Goal: Task Accomplishment & Management: Manage account settings

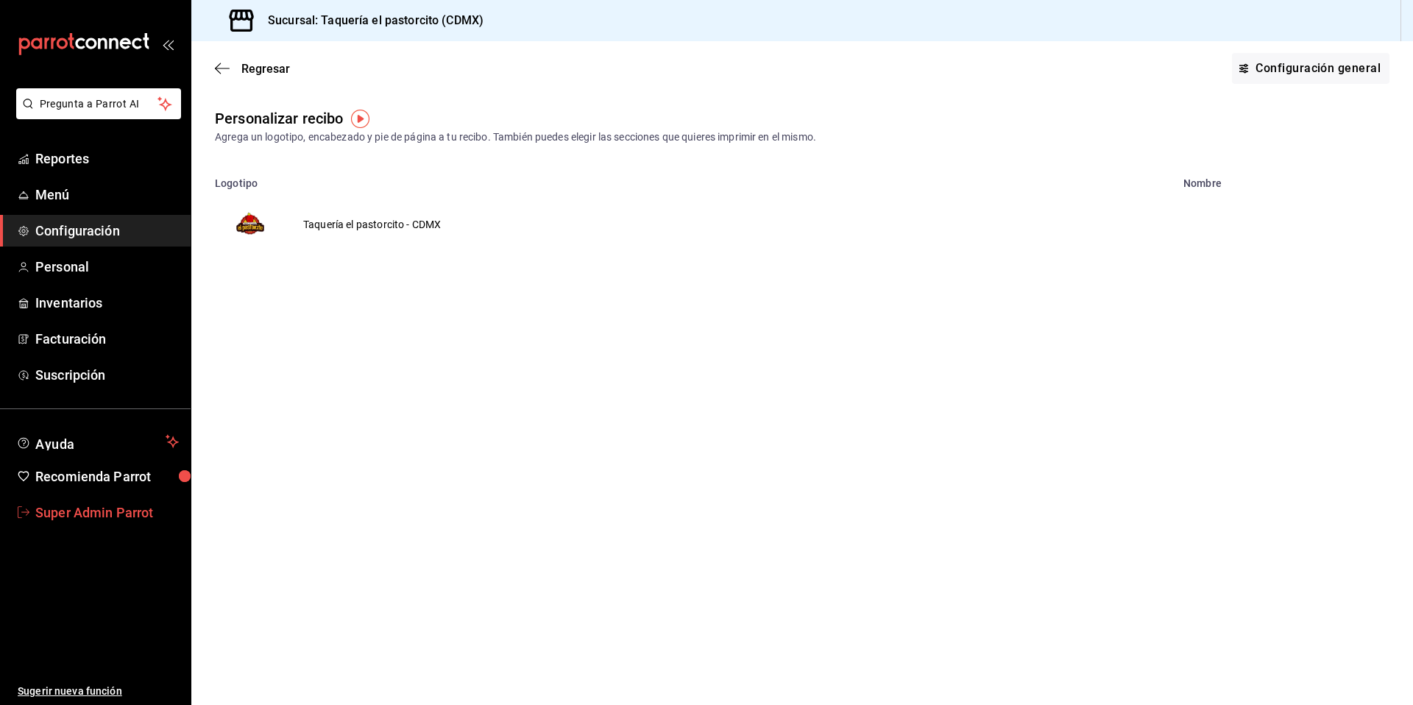
click at [136, 516] on span "Super Admin Parrot" at bounding box center [106, 513] width 143 height 20
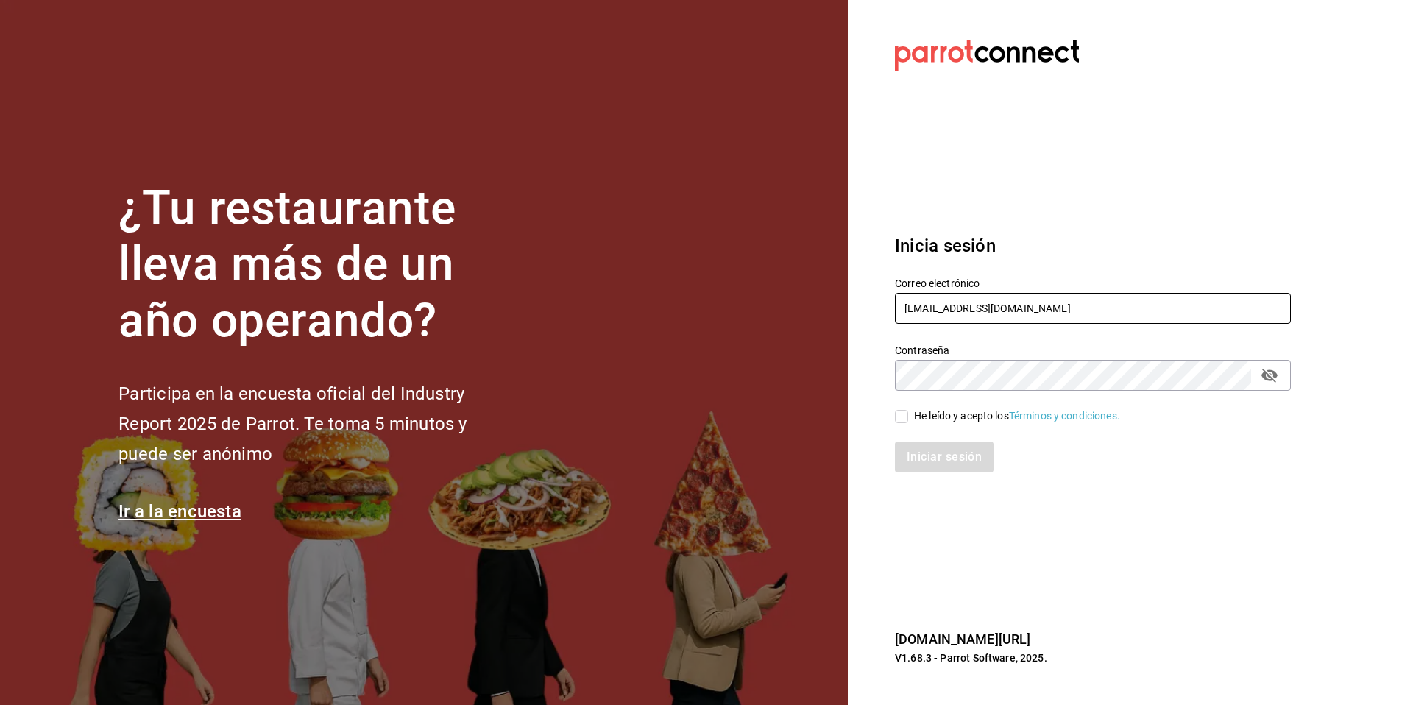
drag, startPoint x: 1015, startPoint y: 317, endPoint x: 851, endPoint y: 304, distance: 164.6
click at [851, 304] on section "Datos incorrectos. Verifica que tu Correo o Contraseña estén bien escritos. Ini…" at bounding box center [1087, 352] width 478 height 705
type input "[PERSON_NAME][EMAIL_ADDRESS][DOMAIN_NAME]"
click at [915, 418] on div "He leído y acepto los Términos y condiciones." at bounding box center [1017, 415] width 206 height 15
click at [908, 418] on input "He leído y acepto los Términos y condiciones." at bounding box center [901, 416] width 13 height 13
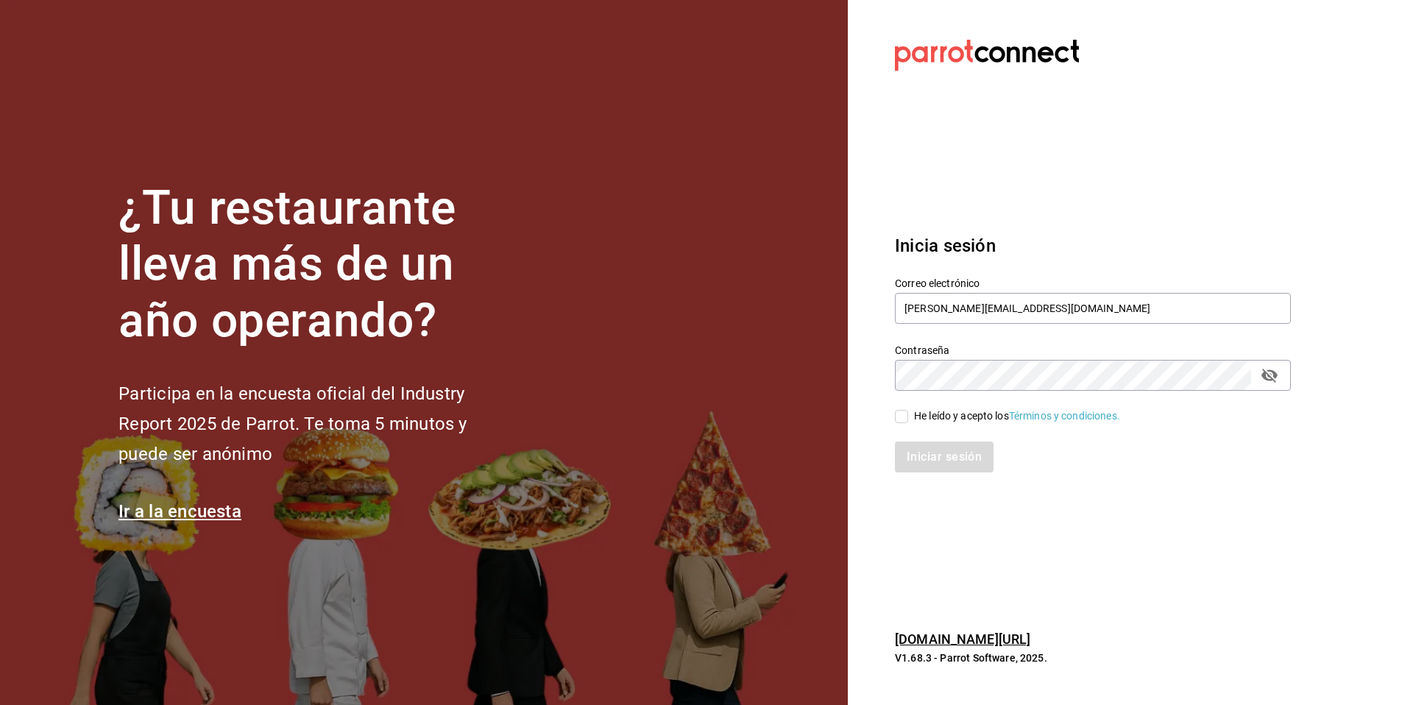
checkbox input "true"
click at [911, 447] on button "Iniciar sesión" at bounding box center [945, 456] width 100 height 31
